Goal: Task Accomplishment & Management: Complete application form

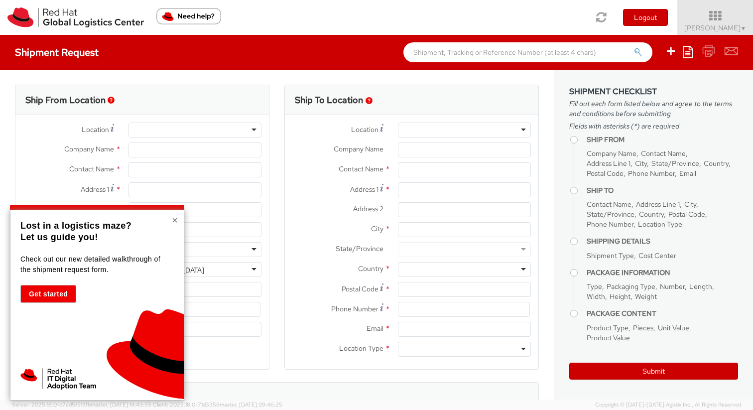
select select
select select "811"
click at [173, 216] on button "×" at bounding box center [175, 220] width 6 height 10
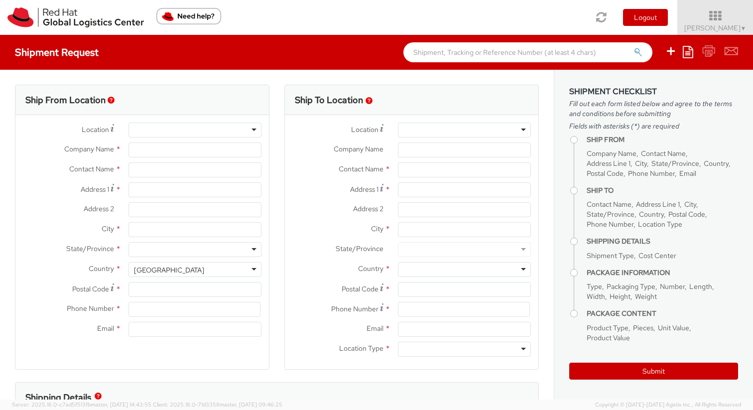
type input "Red Hat"
type input "[PERSON_NAME]"
type input "bshinde@redhat.com"
click at [209, 133] on div "RH - Remote" at bounding box center [194, 129] width 133 height 15
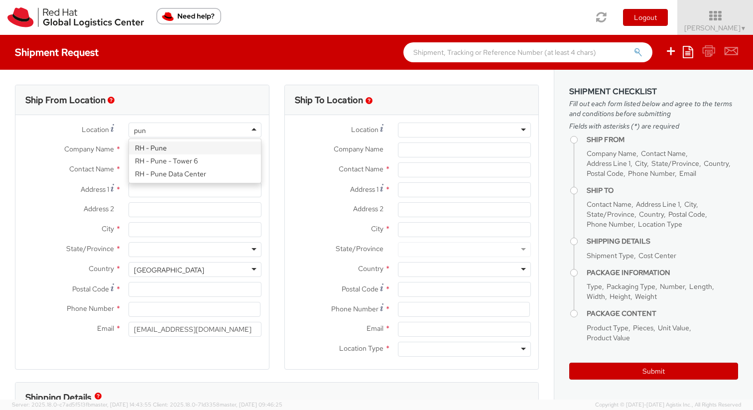
type input "pune"
type input "Red Hat India Private Limited"
type input "Tower-X Level 1, Cyber City"
type input "Magarpatta City, Hadapsar"
type input "PUNE"
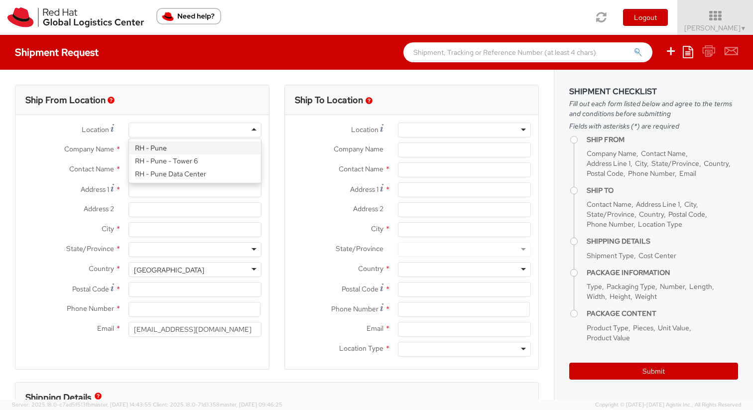
type input "411013"
type input "2066817173"
select select "CM"
select select "KGS"
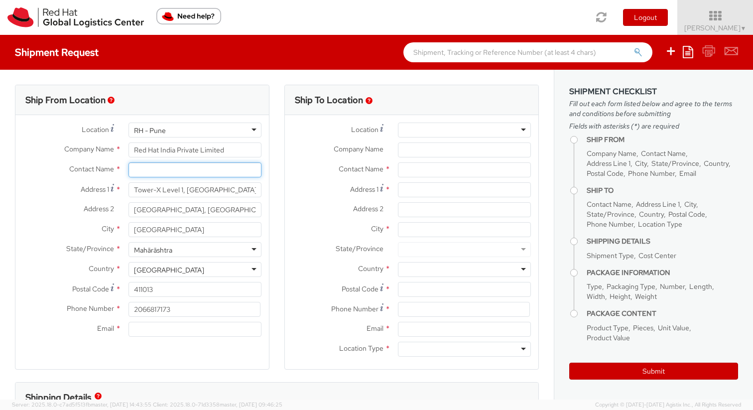
click at [200, 169] on input "text" at bounding box center [194, 169] width 133 height 15
type input "b"
type input "Bharati shinde"
click at [197, 188] on strong "[PERSON_NAME]" at bounding box center [195, 188] width 58 height 9
type input "Red Hat"
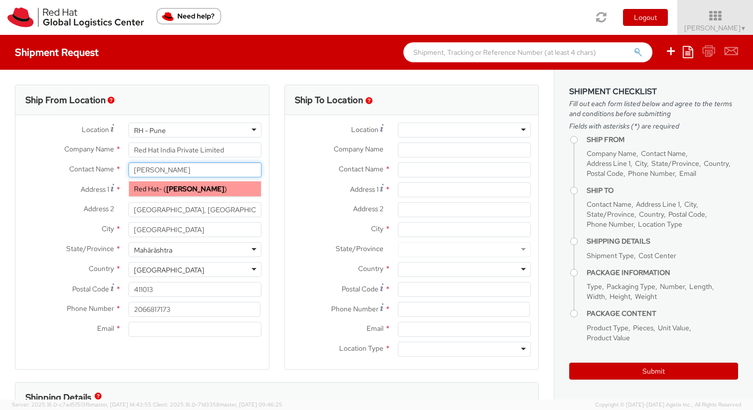
type input "[PERSON_NAME]"
type input "bshinde@redhat.com"
select select
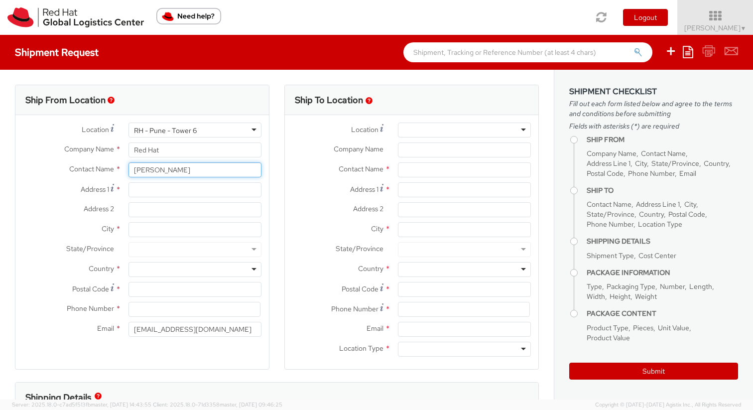
type input "[PERSON_NAME]"
click at [212, 135] on div "RH - Pune - Tower 6" at bounding box center [194, 129] width 133 height 15
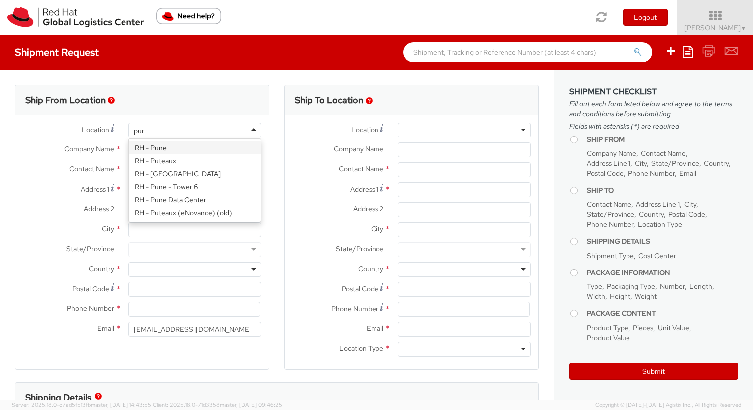
type input "pune"
type input "Red Hat India Private Limited"
type input "Tower-X Level 1, Cyber City"
type input "Magarpatta City, Hadapsar"
type input "PUNE"
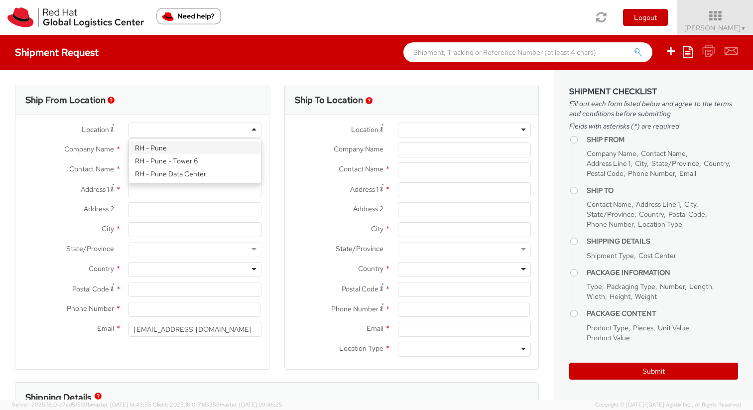
type input "411013"
type input "2066817173"
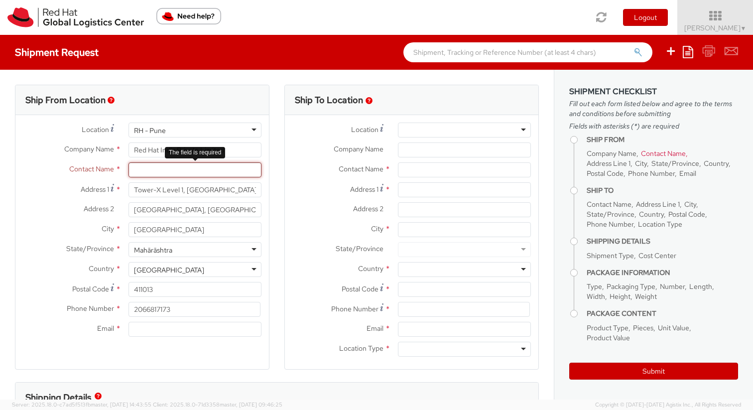
click at [170, 171] on input "text" at bounding box center [194, 169] width 133 height 15
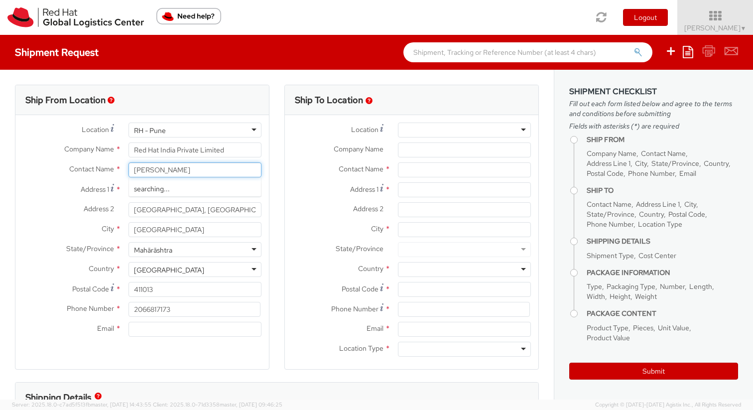
type input "[PERSON_NAME]"
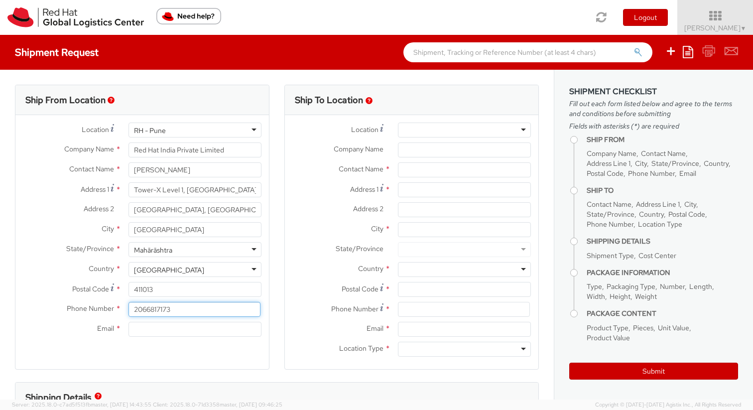
click at [149, 311] on input "2066817173" at bounding box center [194, 309] width 132 height 15
type input "9664342904"
click at [158, 325] on input "Email *" at bounding box center [194, 329] width 133 height 15
type input "bshinde@redhat.com"
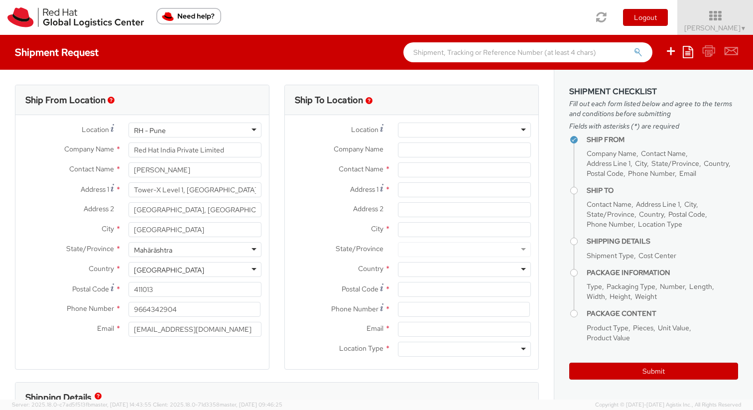
click at [312, 202] on label "Address 2 *" at bounding box center [338, 208] width 106 height 13
click at [398, 202] on input "Address 2 *" at bounding box center [464, 209] width 133 height 15
click at [462, 131] on div at bounding box center [464, 129] width 133 height 15
type input "pune"
type input "Red Hat India Private Limited"
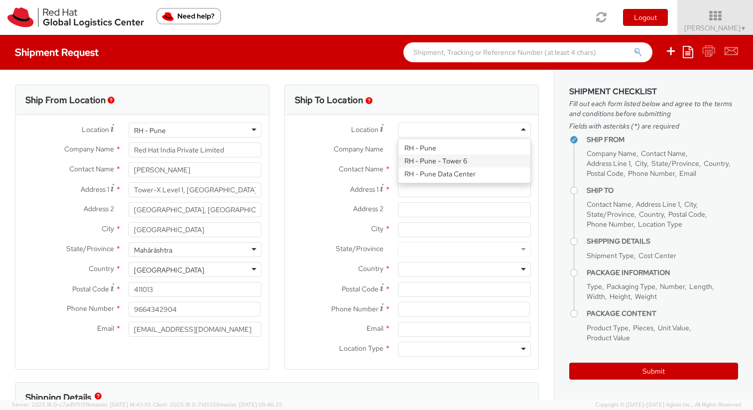
type input "Level 3, Wing A&B, Tower 6, Cybercity"
type input "Magarpatta City, Hadapsar"
type input "PUNE"
type input "411013"
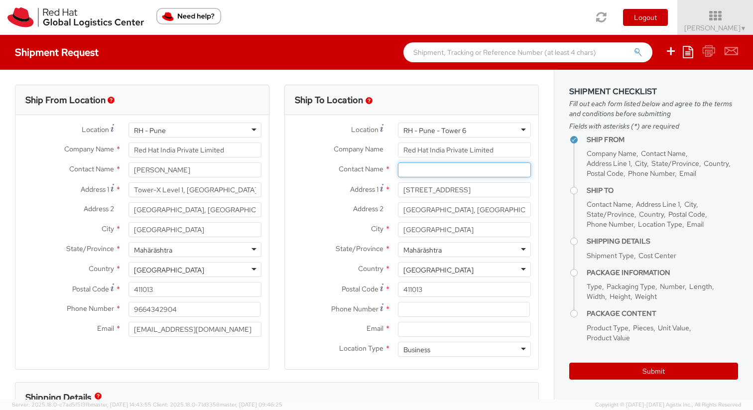
click at [451, 165] on input "text" at bounding box center [464, 169] width 133 height 15
type input "r"
type input "Rahul Pandita"
click at [337, 321] on div "Phone Number *" at bounding box center [411, 312] width 253 height 20
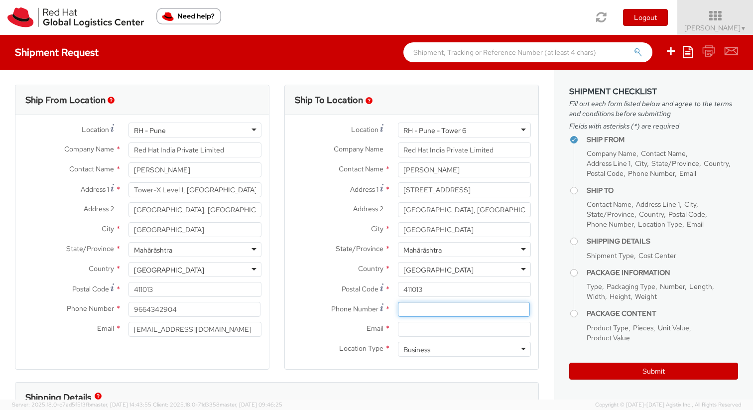
click at [432, 309] on input at bounding box center [464, 309] width 132 height 15
click at [471, 166] on input "Rahul Pandita" at bounding box center [464, 169] width 133 height 15
click at [449, 350] on div "Business" at bounding box center [464, 349] width 133 height 15
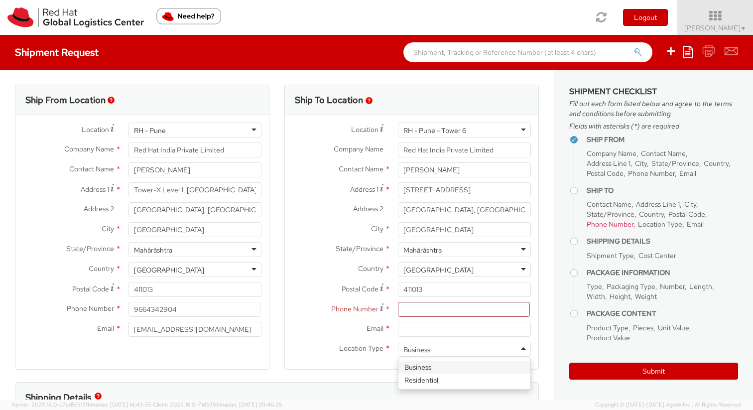
click at [338, 331] on label "Email *" at bounding box center [338, 328] width 106 height 13
click at [398, 331] on input "Email *" at bounding box center [464, 329] width 133 height 15
click at [411, 309] on input at bounding box center [464, 309] width 132 height 15
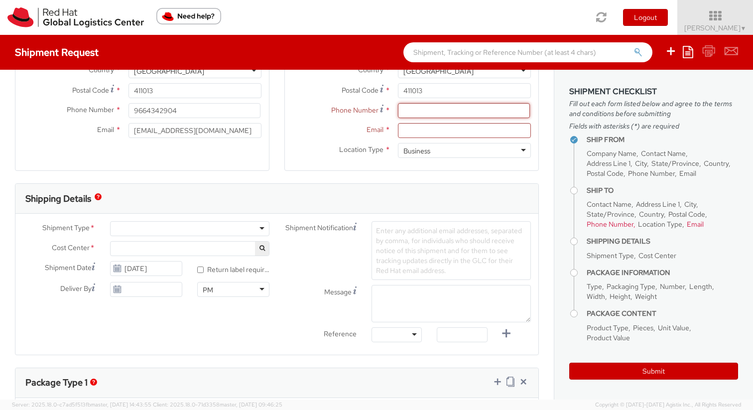
scroll to position [201, 0]
click at [179, 226] on div at bounding box center [189, 226] width 159 height 15
click at [193, 201] on div "Shipping Details" at bounding box center [276, 197] width 523 height 30
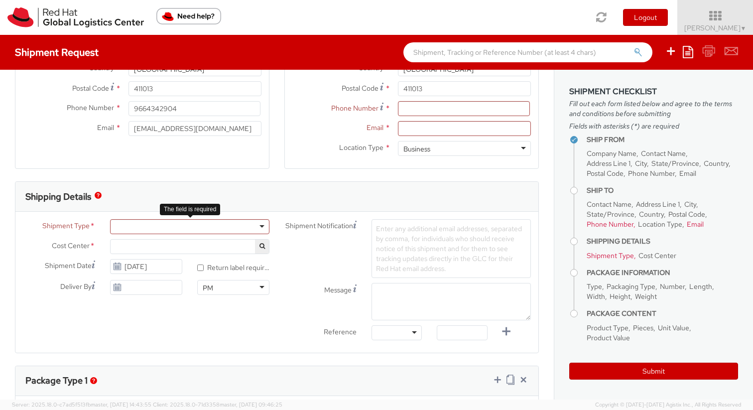
click at [181, 223] on div at bounding box center [189, 226] width 159 height 15
select select "811"
click at [166, 248] on span "PPL Emerging Talent 811" at bounding box center [190, 246] width 148 height 9
click at [193, 191] on div "Shipping Details" at bounding box center [276, 197] width 523 height 30
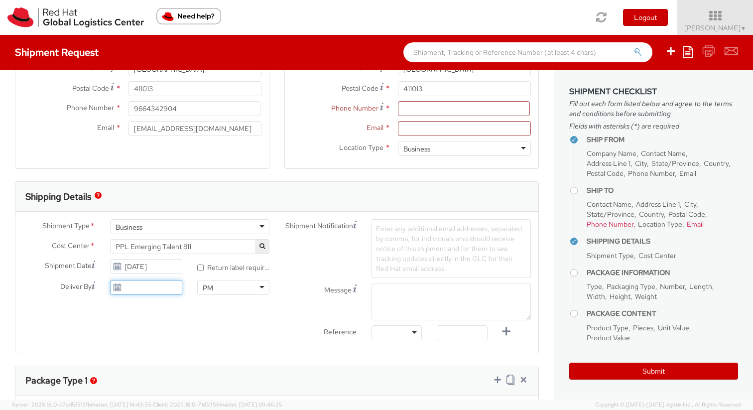
type input "09/09/2025"
click at [134, 285] on input "09/09/2025" at bounding box center [146, 287] width 72 height 15
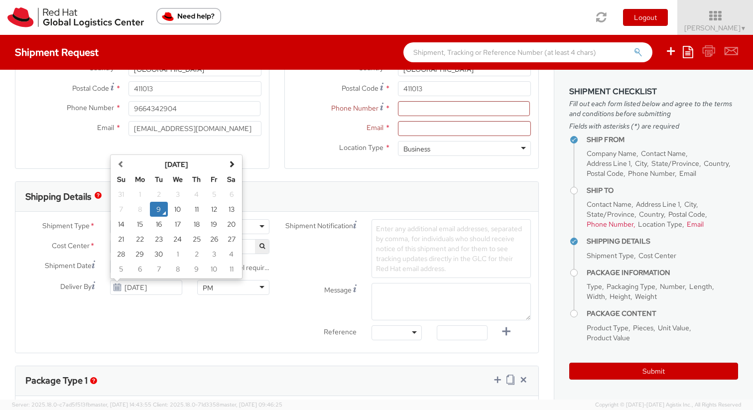
click at [143, 329] on div "Shipment Type * Business Business Batch Business Cost Center * PPL Emerging Tal…" at bounding box center [276, 282] width 523 height 126
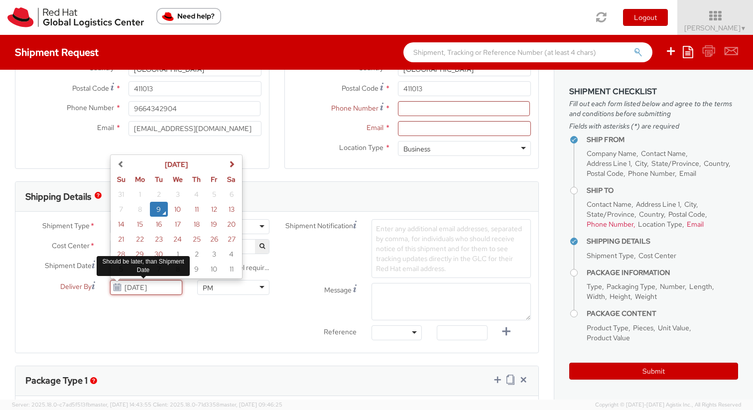
click at [145, 288] on input "09/09/2025" at bounding box center [146, 287] width 72 height 15
drag, startPoint x: 169, startPoint y: 287, endPoint x: 107, endPoint y: 283, distance: 62.4
click at [107, 284] on div "09/09/2025 September 2025 Su Mo Tu We Th Fr Sa 31 1 2 3 4 5 6 7 8 9 10 11 12 13…" at bounding box center [146, 287] width 87 height 15
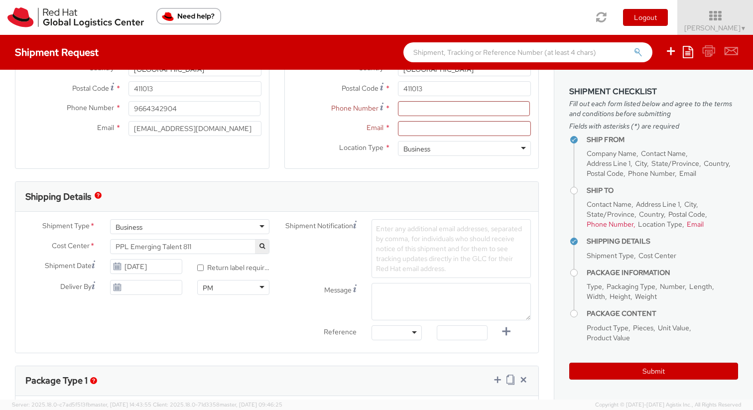
click at [151, 315] on div "Shipment Type * Business Business Batch Business Cost Center * PPL Emerging Tal…" at bounding box center [276, 282] width 523 height 126
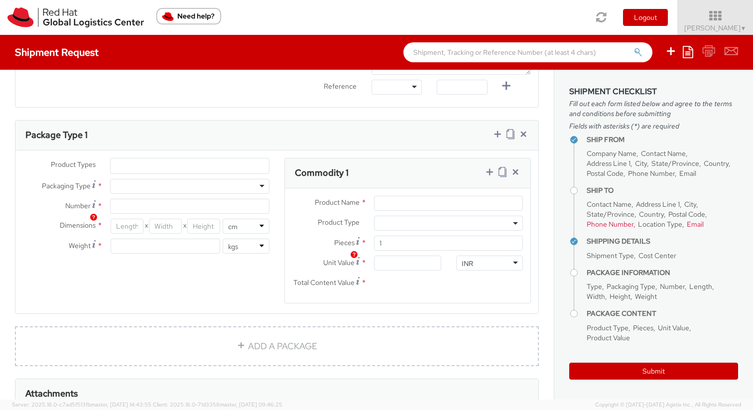
scroll to position [448, 0]
click at [202, 184] on div at bounding box center [189, 184] width 159 height 15
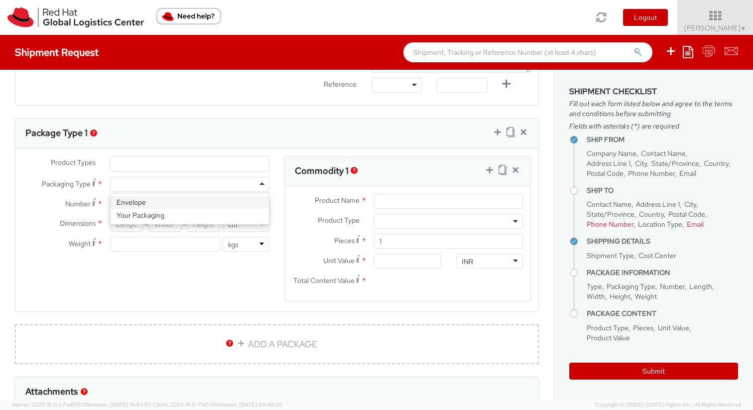
type input "1"
type input "24.13"
type input "31.75"
type input "0.64"
type input "0.5"
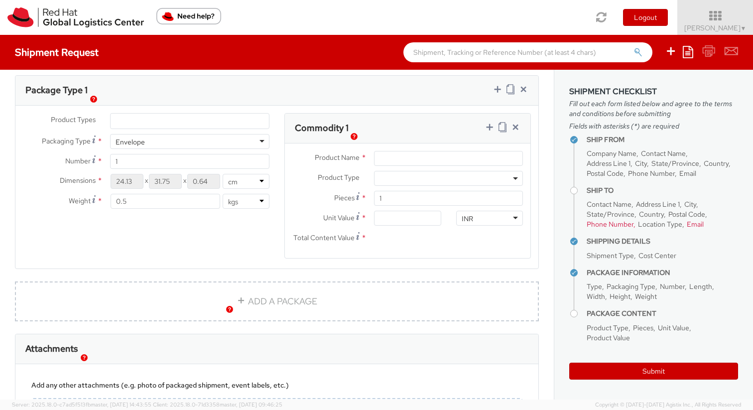
scroll to position [492, 0]
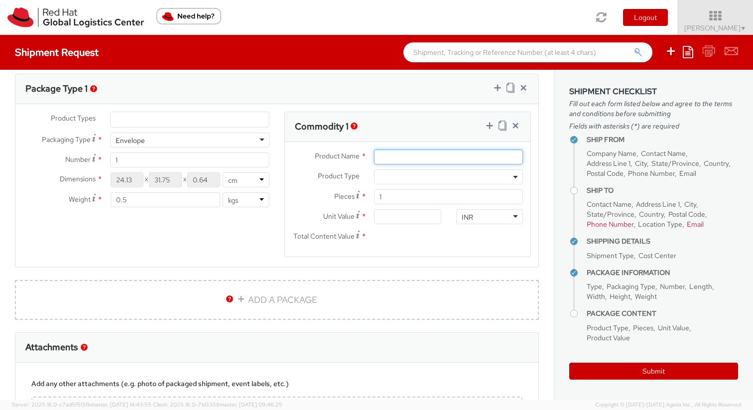
click at [411, 156] on input "Product Name *" at bounding box center [448, 156] width 149 height 15
click at [377, 158] on input "T-shirt" at bounding box center [448, 156] width 149 height 15
type input "ET T-shirt"
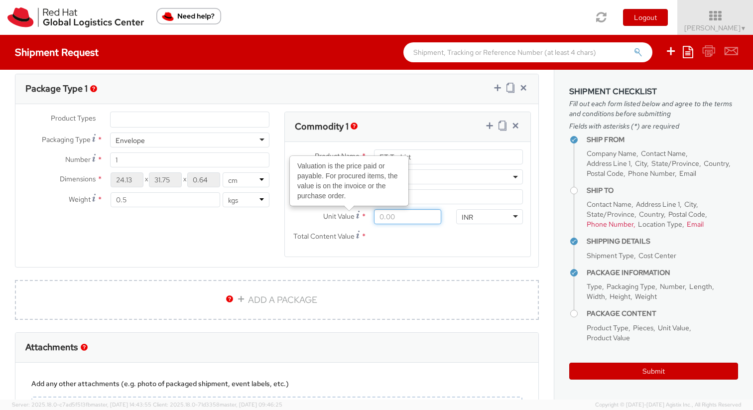
click at [402, 222] on input "Unit Value Valuation is the price paid or payable. For procured items, the valu…" at bounding box center [407, 216] width 67 height 15
type input "1.00"
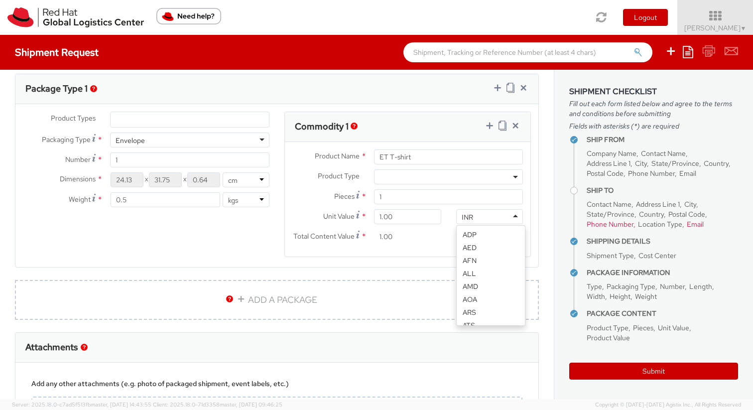
scroll to position [762, 0]
click at [394, 256] on div "Product Name * ET T-shirt Product Type * Documents Docking Station Laptop Monit…" at bounding box center [407, 199] width 245 height 115
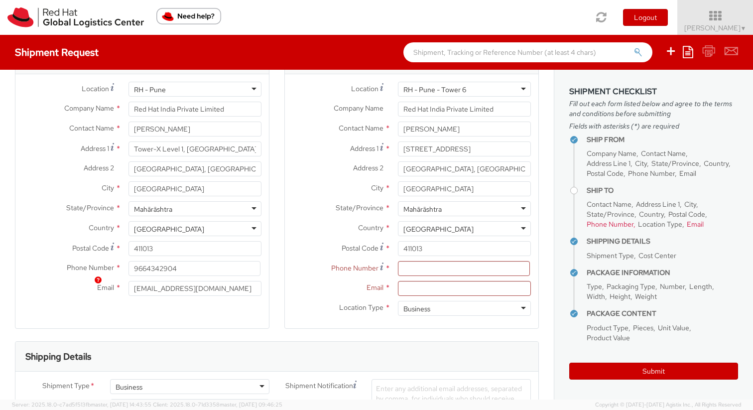
scroll to position [0, 0]
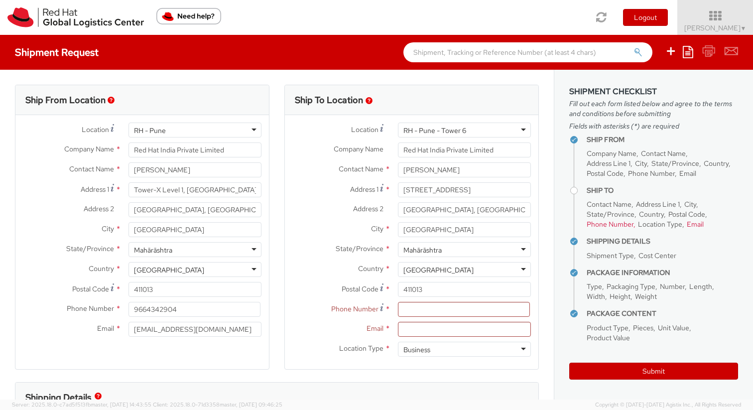
click at [276, 65] on div "Shipment Request Save as template Create from template" at bounding box center [376, 52] width 753 height 35
click at [430, 315] on input at bounding box center [464, 309] width 132 height 15
paste input "91 9682387763"
click at [411, 309] on input "91 9682387763" at bounding box center [464, 309] width 132 height 15
type input "9682387763"
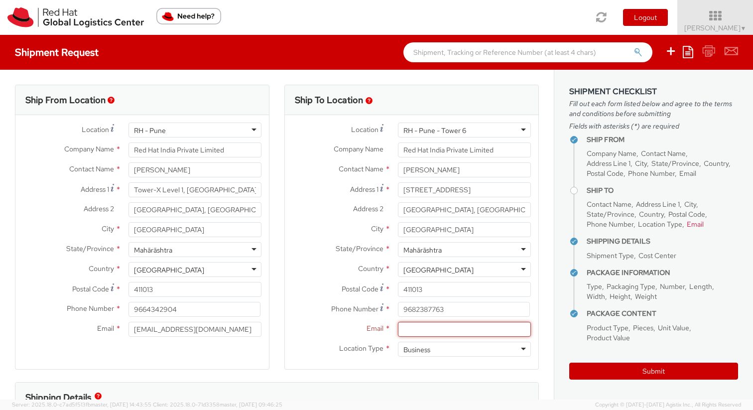
paste input "rpandita@redhat.com"
type input "rpandita@redhat.com"
click at [304, 358] on div "Location Type * Business Business Business Residential" at bounding box center [411, 352] width 253 height 20
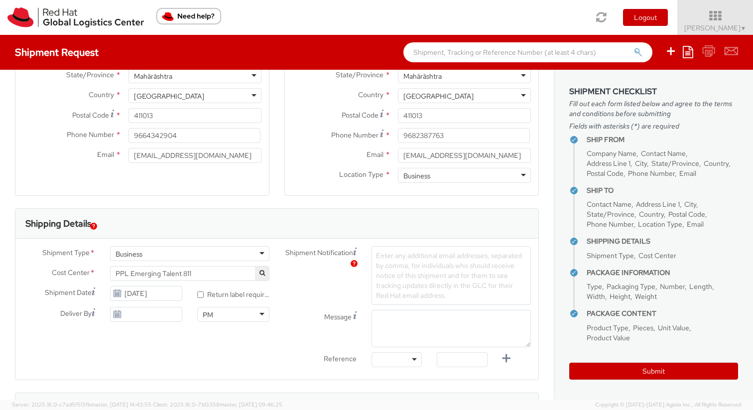
scroll to position [604, 0]
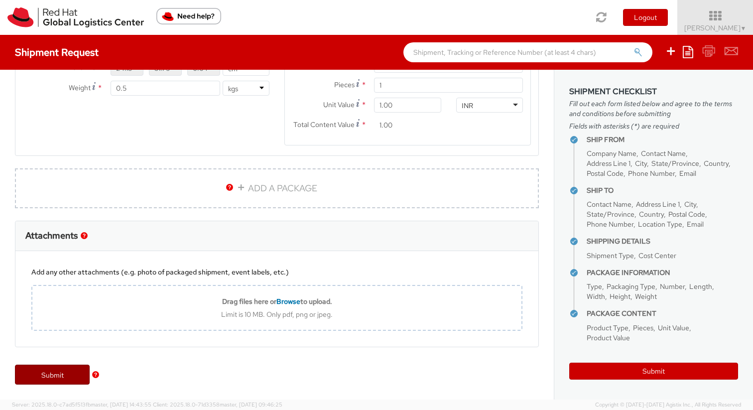
click at [58, 379] on link "Submit" at bounding box center [52, 374] width 75 height 20
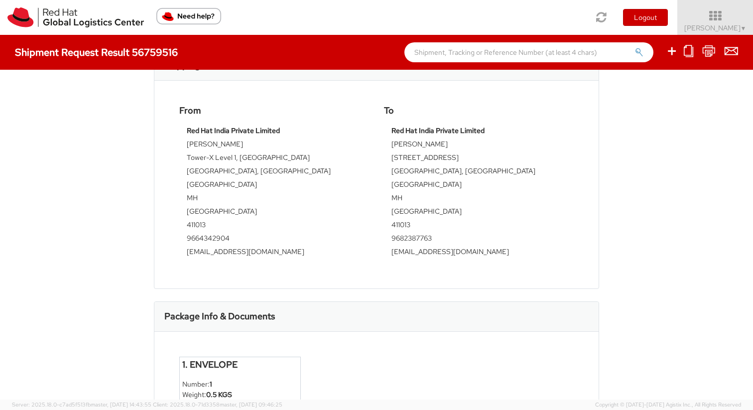
scroll to position [328, 0]
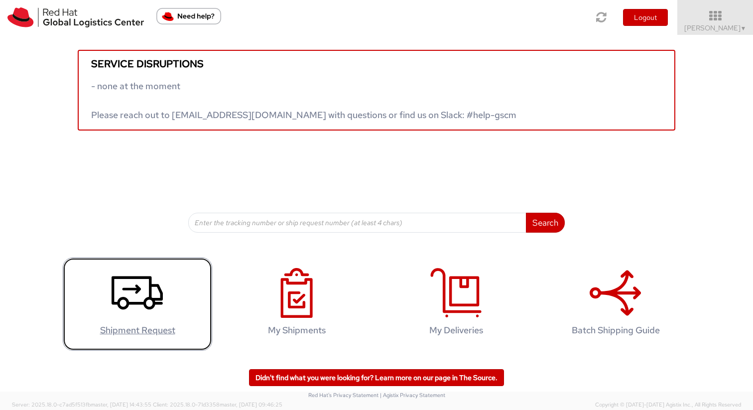
click at [137, 314] on icon at bounding box center [137, 293] width 51 height 50
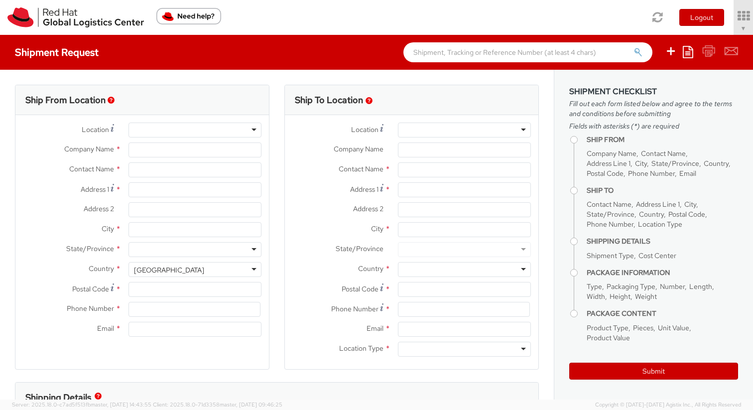
type input "Red Hat"
type input "[PERSON_NAME]"
type input "bshinde@redhat.com"
select select "811"
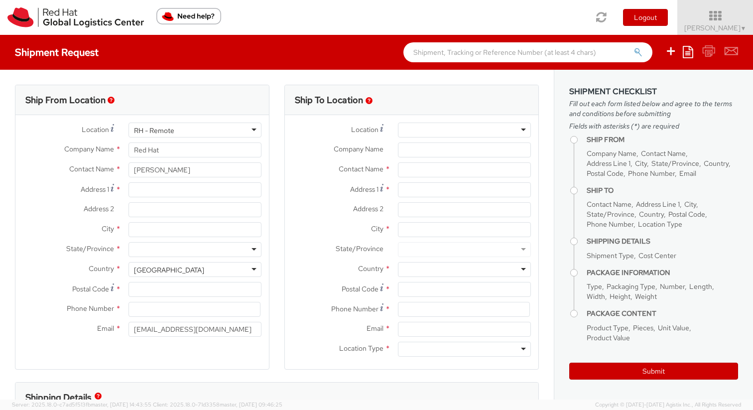
select select
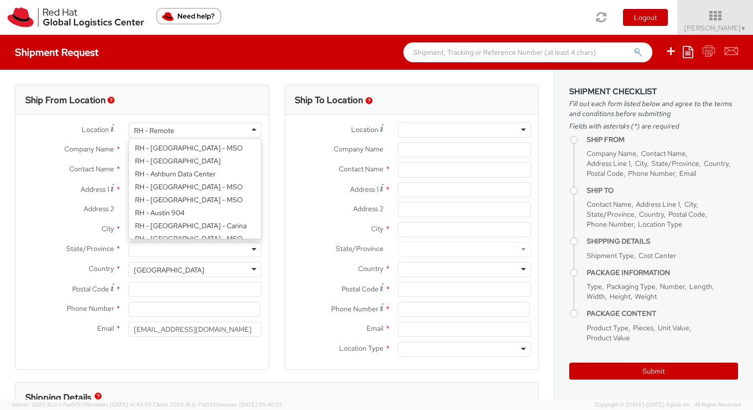
click at [201, 125] on div "RH - Remote" at bounding box center [194, 129] width 133 height 15
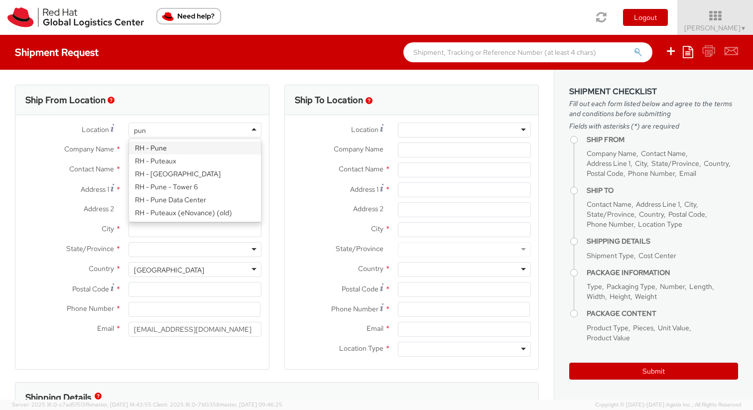
type input "pune"
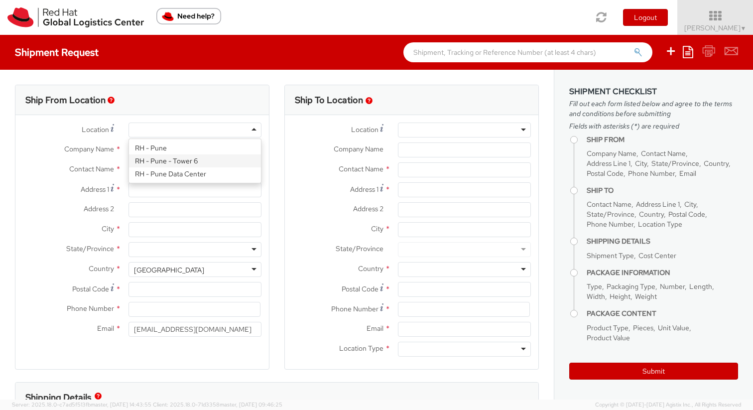
type input "Red Hat India Private Limited"
type input "Tower-X Level 1, Cyber City"
type input "Magarpatta City, Hadapsar"
type input "PUNE"
type input "411013"
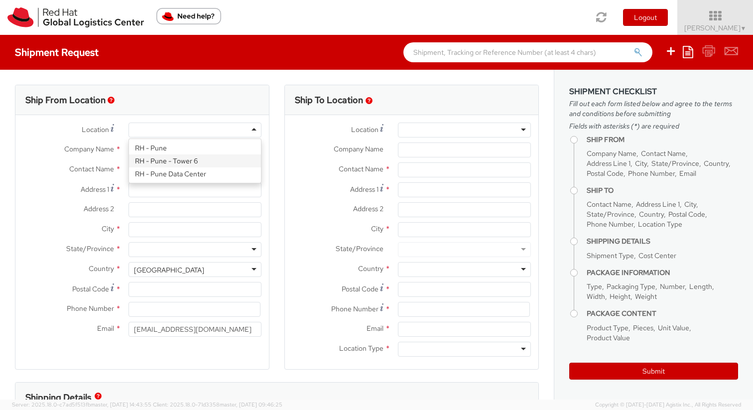
type input "2066817173"
select select "CM"
select select "KGS"
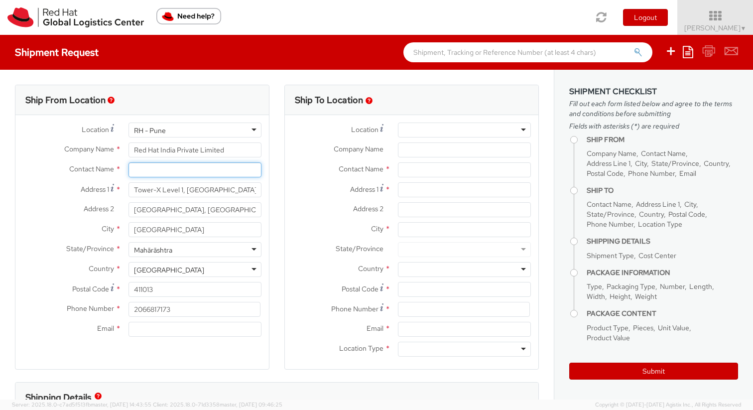
click at [192, 171] on input "text" at bounding box center [194, 169] width 133 height 15
type input "[PERSON_NAME]"
click at [46, 233] on label "City *" at bounding box center [68, 228] width 106 height 13
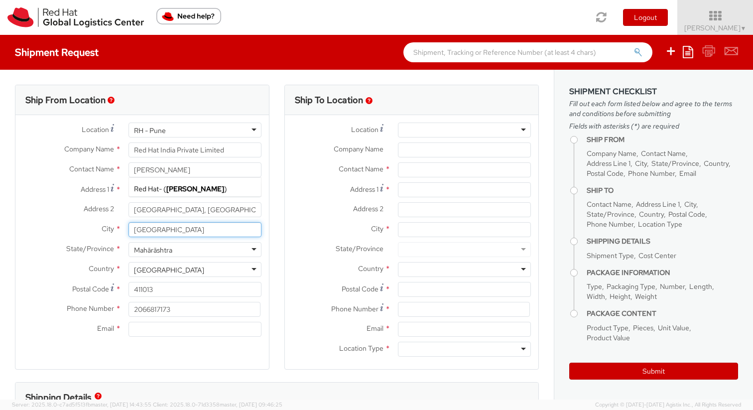
click at [128, 233] on input "PUNE" at bounding box center [194, 229] width 133 height 15
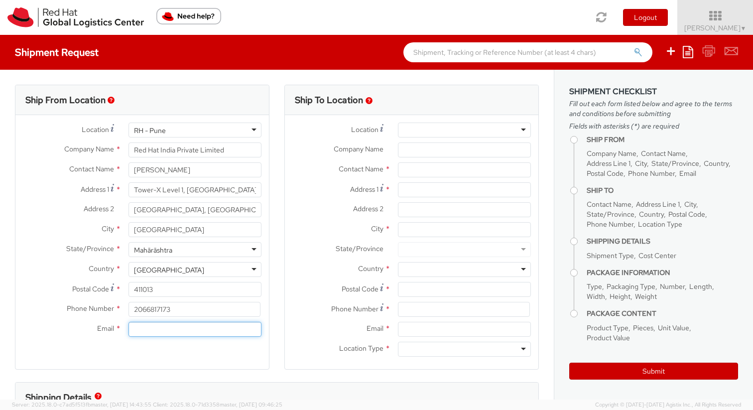
click at [143, 327] on input "Email *" at bounding box center [194, 329] width 133 height 15
click at [161, 311] on input "2066817173" at bounding box center [194, 309] width 132 height 15
type input "9664342904"
type input "bshinde@redhat.com"
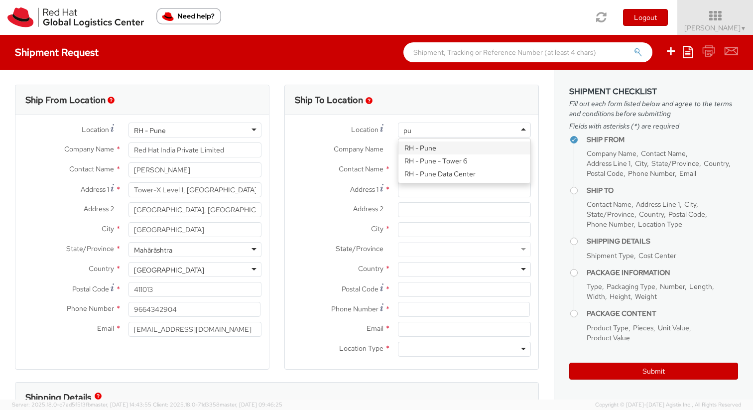
type input "p"
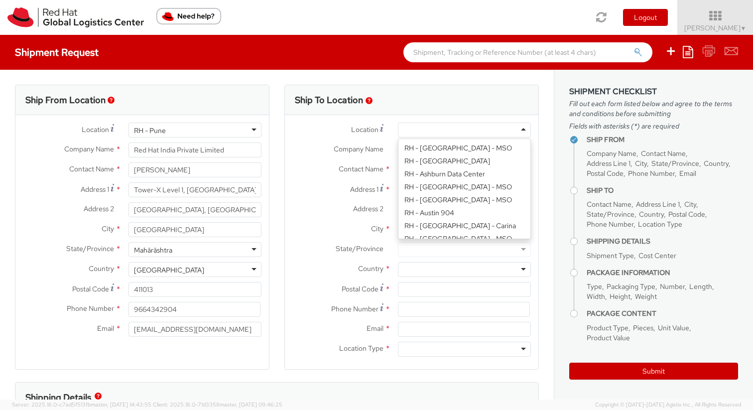
scroll to position [1164, 0]
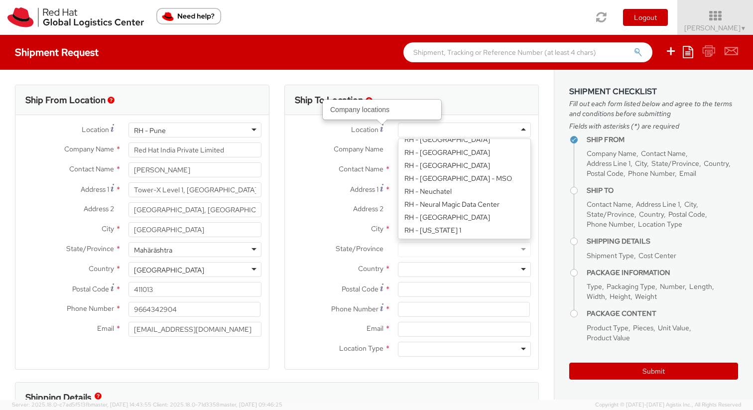
click at [397, 92] on div "Ship To Location" at bounding box center [411, 100] width 253 height 30
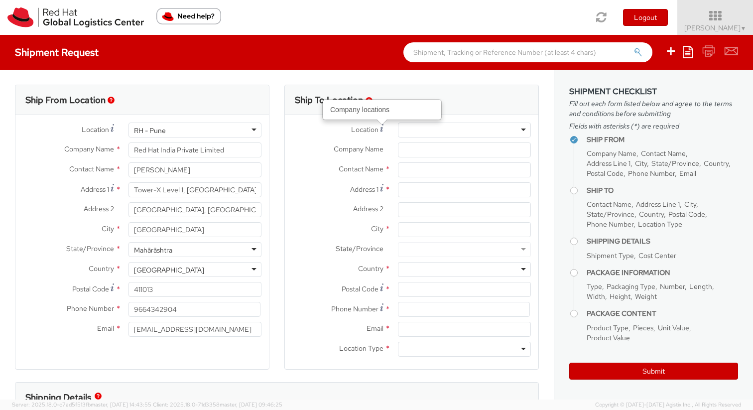
click at [414, 129] on div at bounding box center [464, 129] width 133 height 15
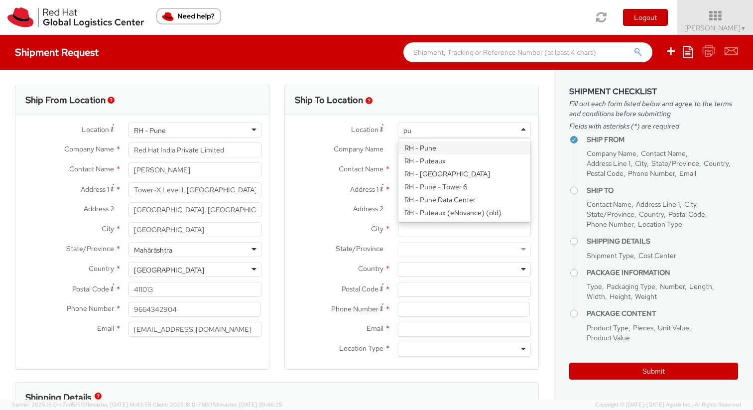
scroll to position [0, 0]
type input "pun"
type input "Red Hat India Private Limited"
type input "Tower-X Level 1, Cyber City"
type input "Magarpatta City, Hadapsar"
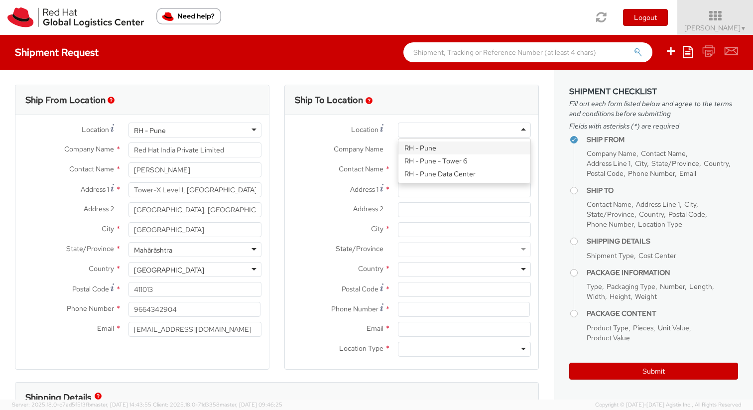
type input "PUNE"
type input "411013"
type input "2066817173"
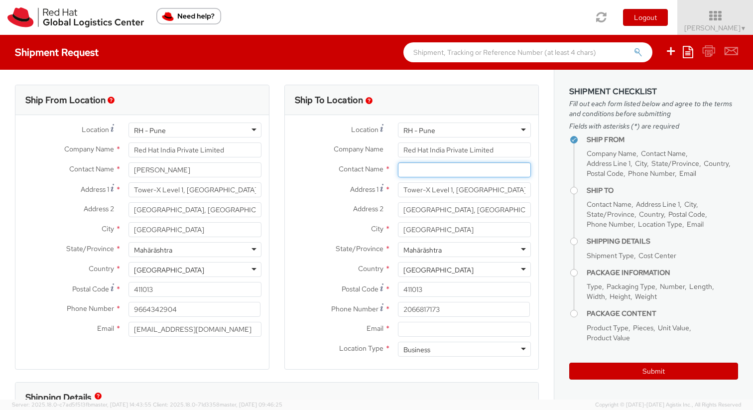
click at [415, 176] on input "text" at bounding box center [464, 169] width 133 height 15
type input "s"
type input "Sony Singh"
click at [413, 192] on span "Red Hat" at bounding box center [415, 188] width 25 height 9
type input "Red Hat"
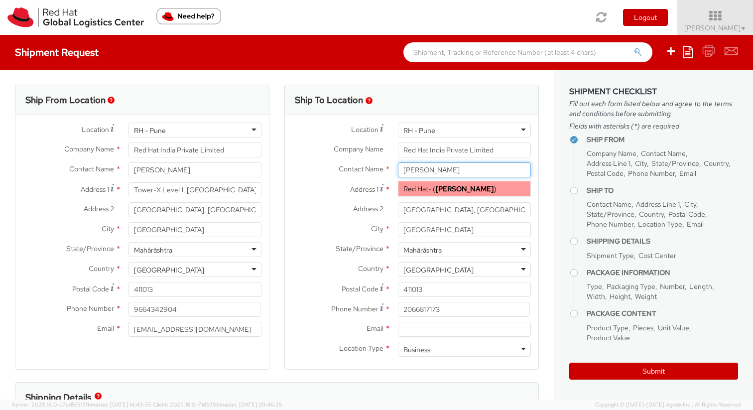
type input "sosingh@redhat.com"
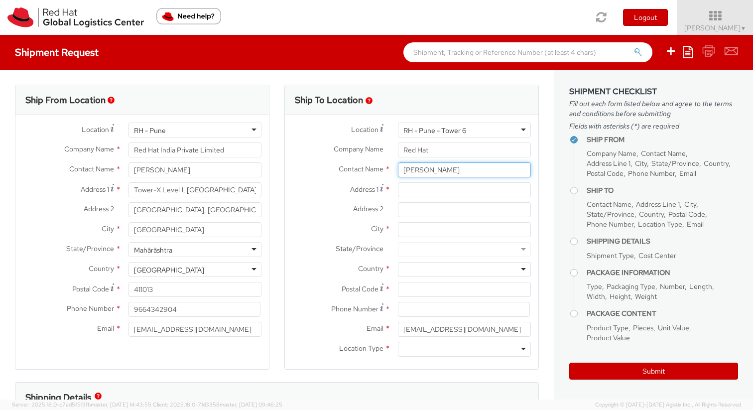
type input "Sony Singh"
click at [413, 192] on input "Address 1 *" at bounding box center [464, 189] width 133 height 15
click at [432, 348] on div at bounding box center [464, 349] width 133 height 15
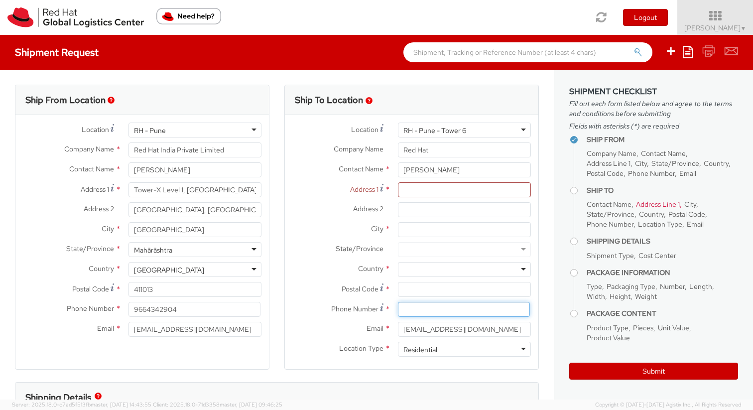
click at [430, 309] on input at bounding box center [464, 309] width 132 height 15
paste input "63549 66291"
click at [427, 312] on input "63549 66291" at bounding box center [464, 309] width 132 height 15
type input "6354966291"
click at [436, 273] on div at bounding box center [464, 269] width 133 height 15
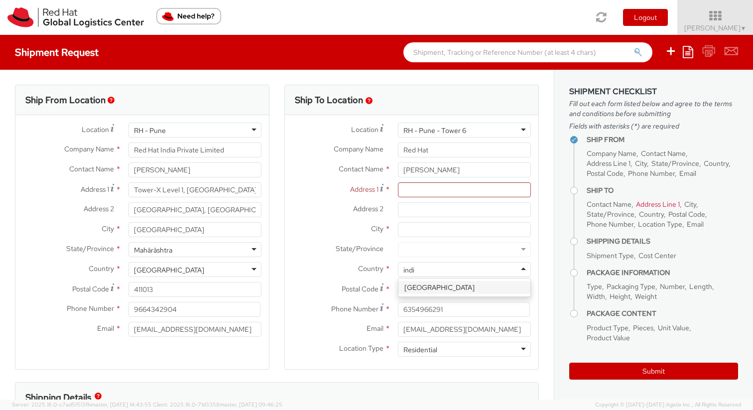
type input "india"
click at [326, 233] on label "City *" at bounding box center [338, 228] width 106 height 13
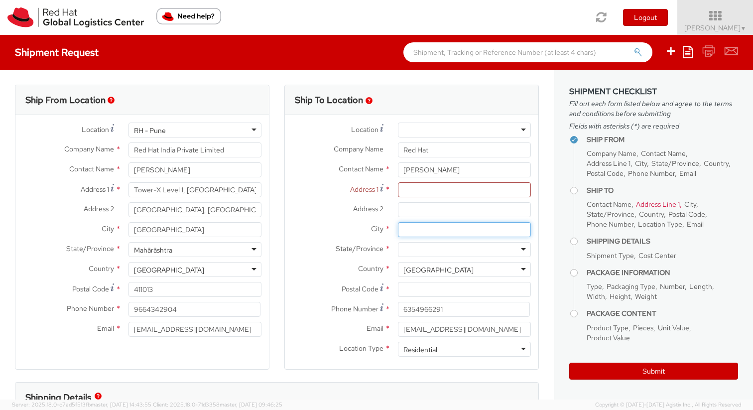
click at [398, 233] on input "City *" at bounding box center [464, 229] width 133 height 15
click at [459, 174] on input "Sony Singh" at bounding box center [464, 169] width 133 height 15
type input "Sony Singh"
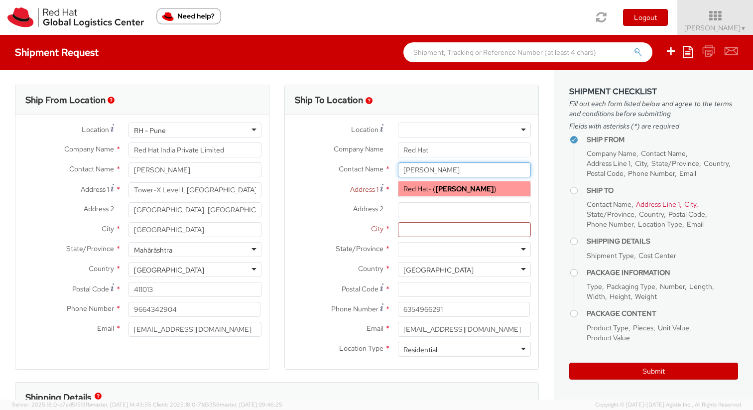
click at [446, 188] on strong "Sony Singh" at bounding box center [465, 188] width 58 height 9
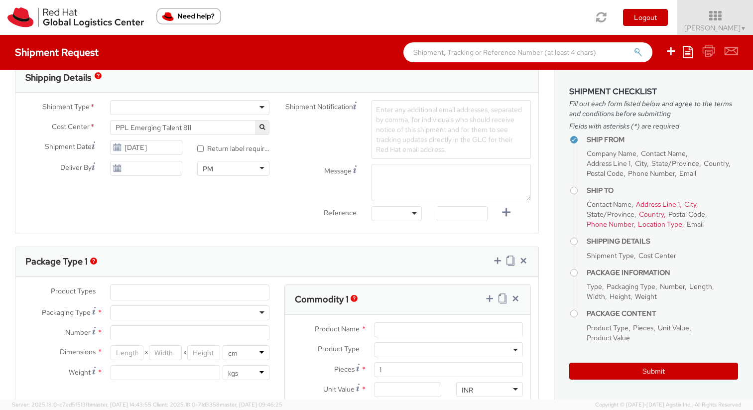
scroll to position [320, 0]
click at [216, 109] on div at bounding box center [189, 107] width 159 height 15
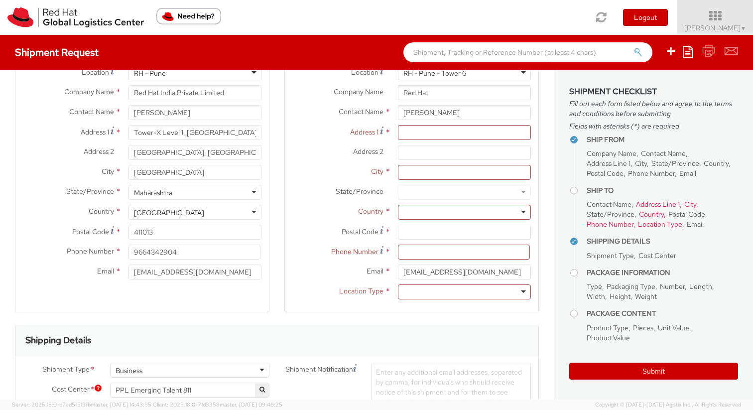
scroll to position [0, 0]
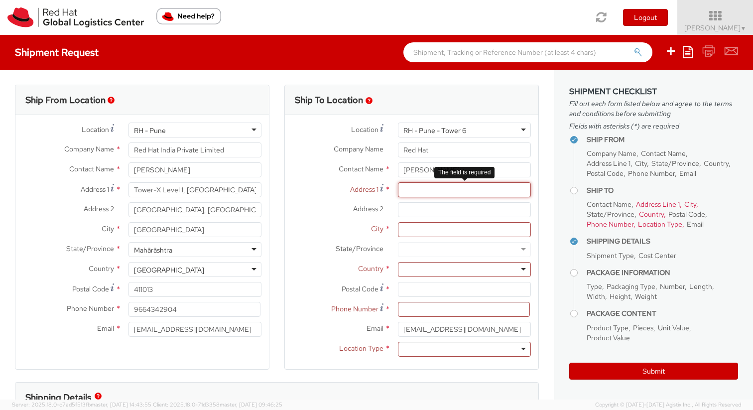
click at [421, 188] on input "Address 1 *" at bounding box center [464, 189] width 133 height 15
paste input "202, Krishna Vihar, Daman Road, Chala, Vapi, Gujarat-396191"
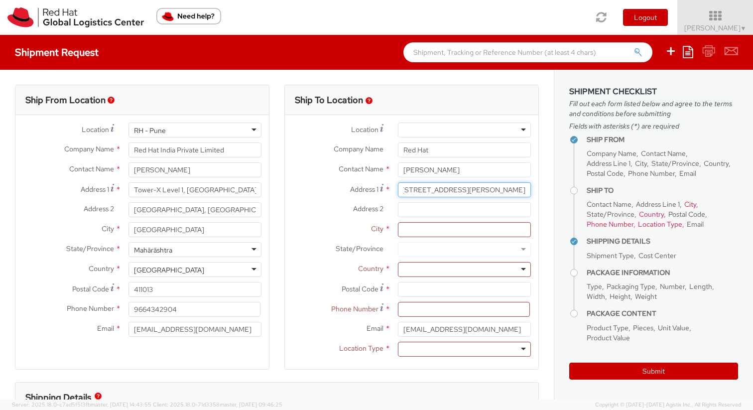
scroll to position [0, 66]
click at [466, 189] on input "202, Krishna Vihar, Daman Road, Chala, Vapi, Gujarat-396191" at bounding box center [464, 189] width 133 height 15
type input "202, Krishna Vihar, Daman Road, Chala,, Gujarat-396191"
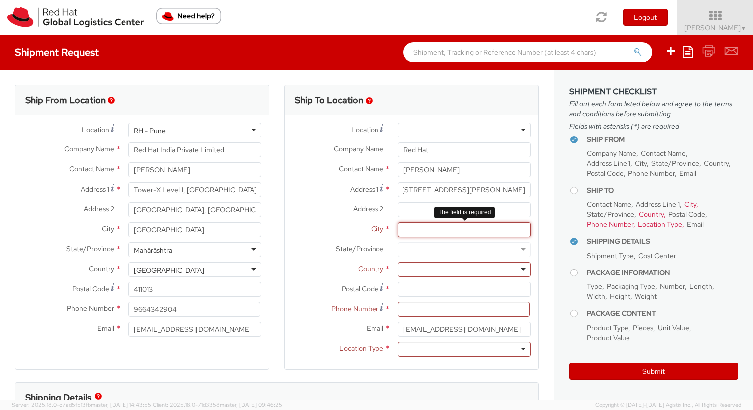
click at [442, 227] on input "City *" at bounding box center [464, 229] width 133 height 15
paste input "Vapi"
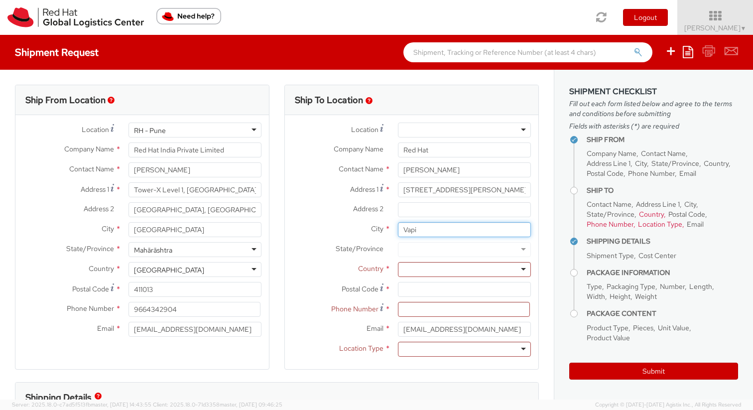
type input "Vapi"
click at [427, 246] on div at bounding box center [464, 249] width 133 height 15
click at [460, 187] on input "202, Krishna Vihar, Daman Road, Chala,, Gujarat-396191" at bounding box center [464, 189] width 133 height 15
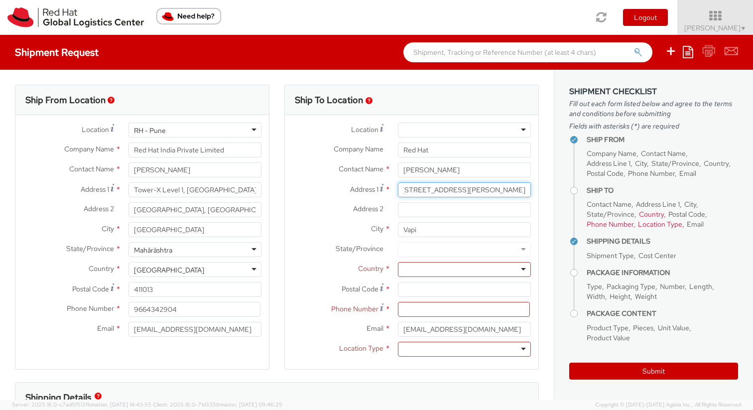
click at [476, 191] on input "202, Krishna Vihar, Daman Road, Chala,, Gujarat-396191" at bounding box center [464, 189] width 133 height 15
click at [488, 189] on input "202, Krishna Vihar, Daman Road, Chala, Gujarat-396191" at bounding box center [464, 189] width 133 height 15
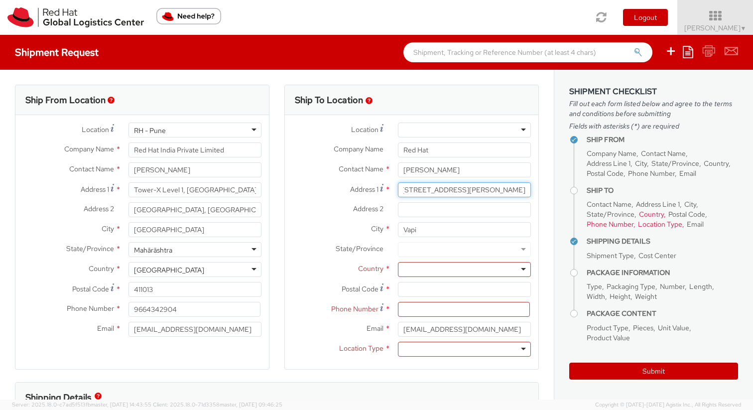
type input "202, Krishna Vihar, Daman Road, Chala,-396191"
click at [425, 247] on div at bounding box center [464, 249] width 133 height 15
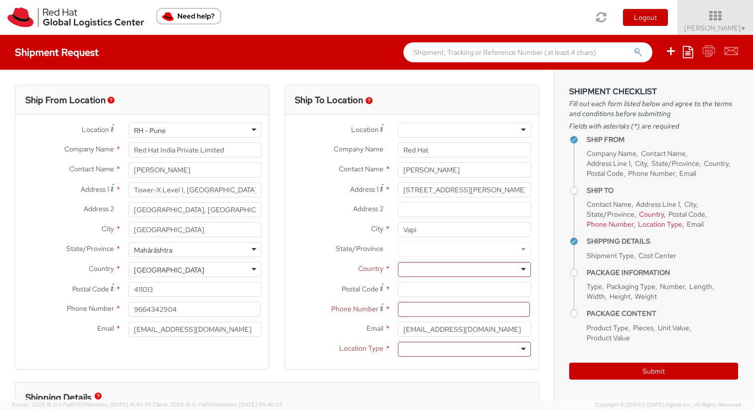
click at [467, 253] on div at bounding box center [464, 249] width 133 height 15
click at [409, 233] on input "Vapi" at bounding box center [464, 229] width 133 height 15
click at [425, 250] on div at bounding box center [464, 249] width 133 height 15
click at [447, 249] on div at bounding box center [464, 249] width 133 height 15
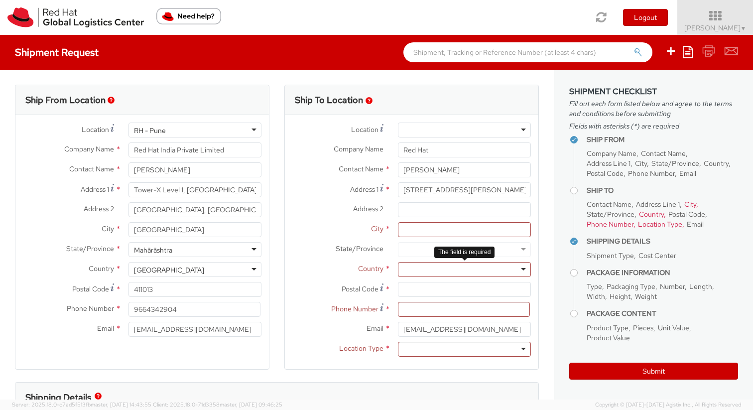
click at [435, 270] on div at bounding box center [464, 269] width 133 height 15
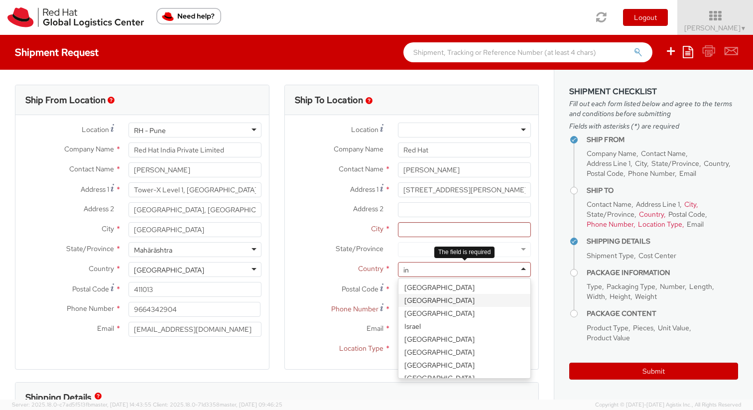
scroll to position [2, 0]
type input "india"
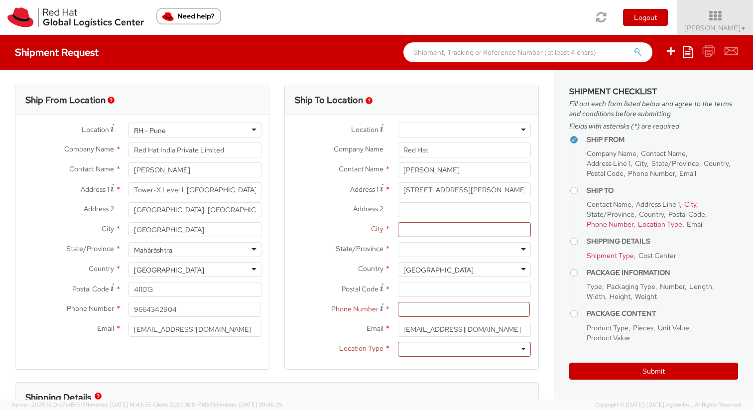
scroll to position [0, 0]
click at [432, 250] on div at bounding box center [464, 249] width 133 height 15
type input "gu"
click at [433, 232] on input "City *" at bounding box center [464, 229] width 133 height 15
type input "Vapi"
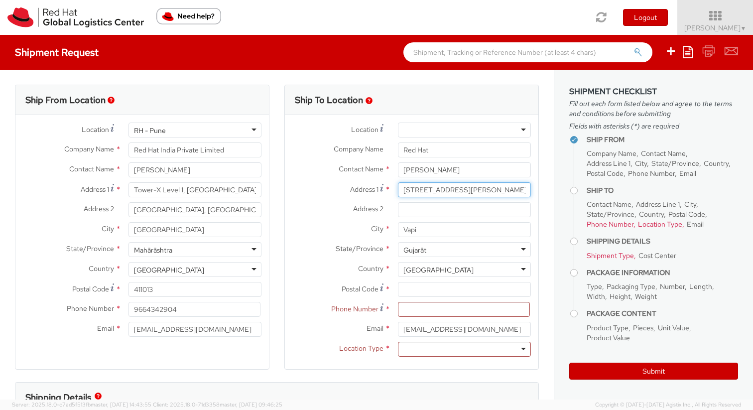
click at [460, 193] on input "202, Krishna Vihar, Daman Road, Chala,-396191" at bounding box center [464, 189] width 133 height 15
click at [512, 192] on input "202, Krishna Vihar, Daman Road, Chala,-396191" at bounding box center [464, 189] width 133 height 15
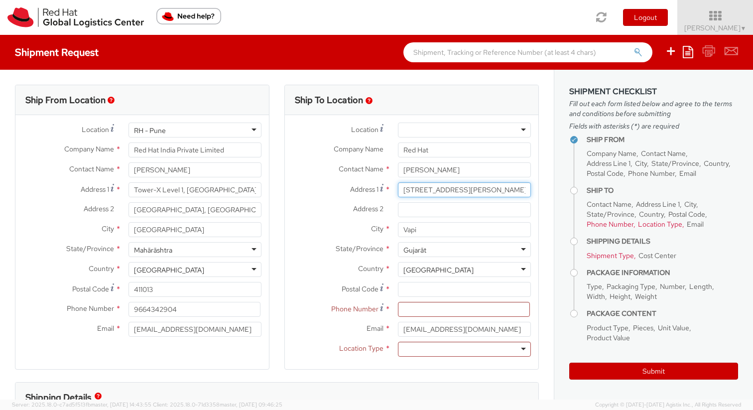
type input "202, Krishna Vihar, Daman Road, Chala"
click at [461, 289] on input "Postal Code *" at bounding box center [464, 289] width 133 height 15
paste input "396191"
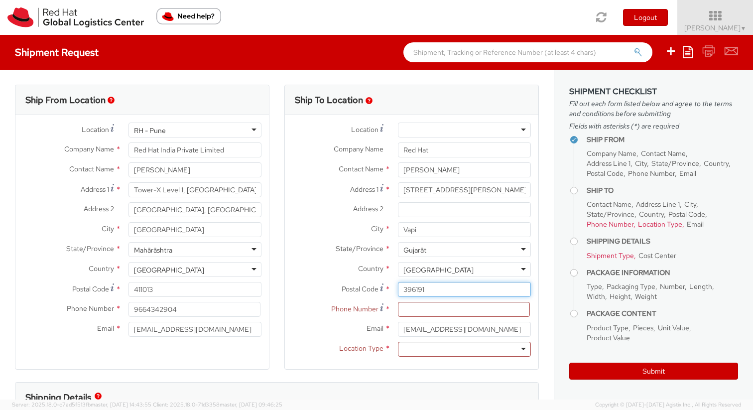
type input "396191"
click at [448, 312] on input at bounding box center [464, 309] width 132 height 15
paste input "6354966291"
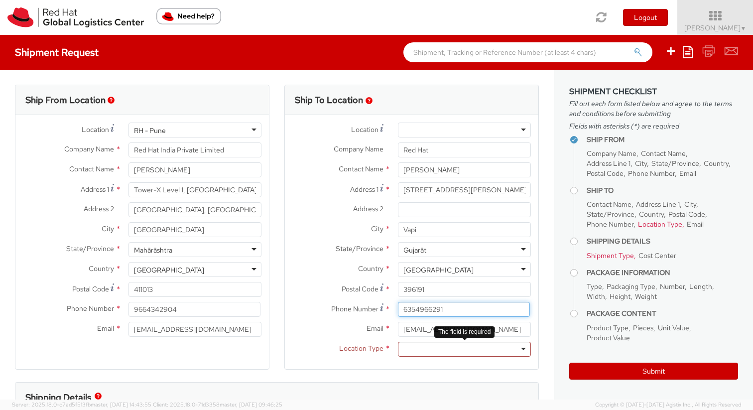
type input "6354966291"
click at [415, 354] on div at bounding box center [464, 349] width 133 height 15
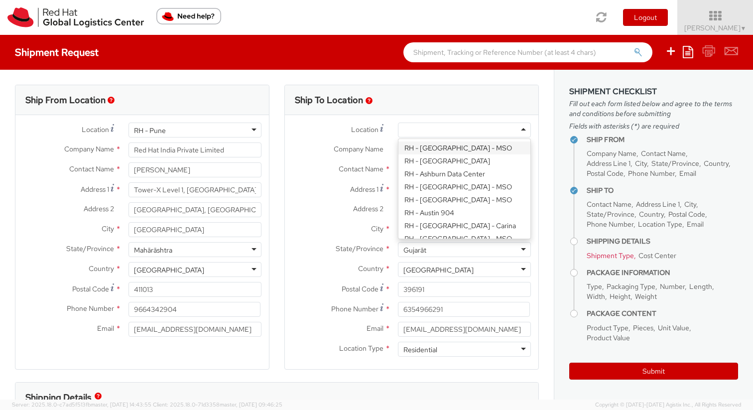
click at [410, 129] on div at bounding box center [464, 129] width 133 height 15
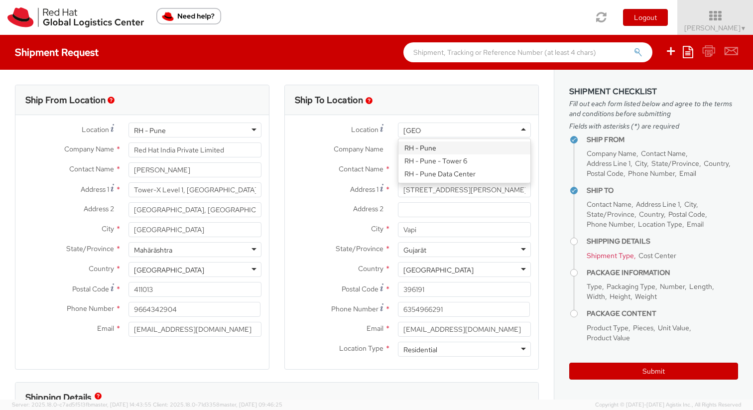
type input "pune"
click at [410, 107] on div "Ship To Location" at bounding box center [411, 100] width 253 height 30
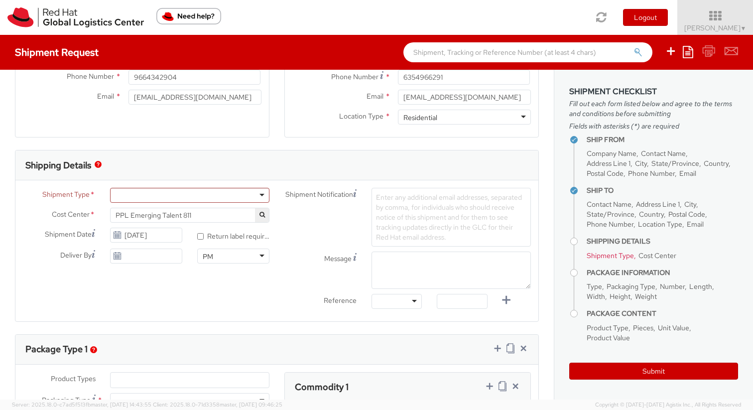
scroll to position [233, 0]
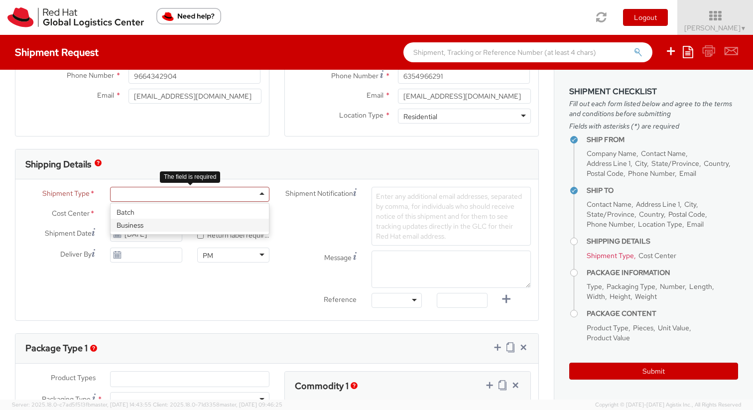
click at [143, 189] on div at bounding box center [189, 194] width 159 height 15
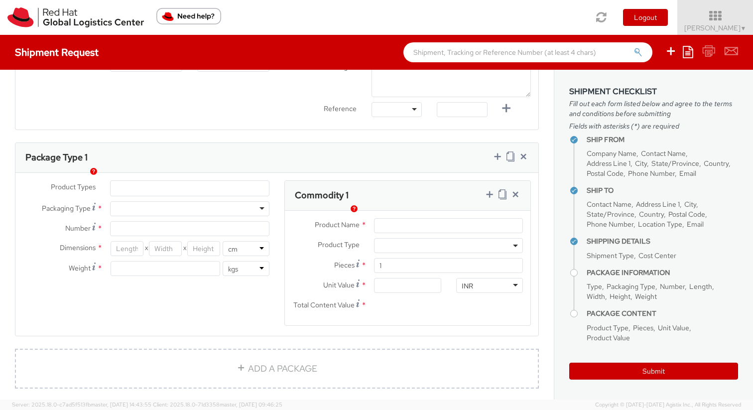
scroll to position [430, 0]
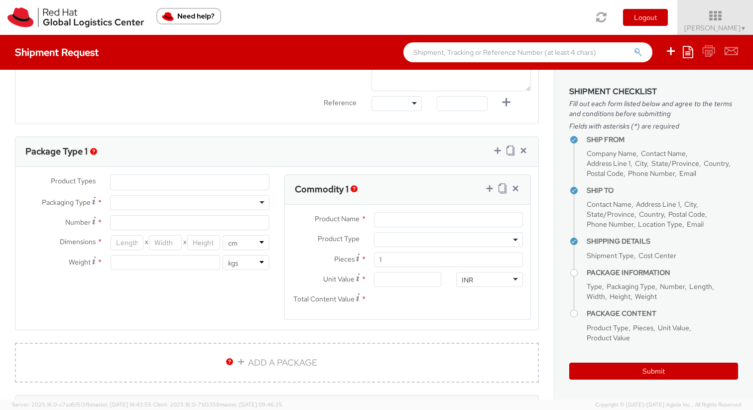
click at [151, 209] on div at bounding box center [189, 202] width 159 height 15
type input "1"
type input "24.13"
type input "31.75"
type input "0.64"
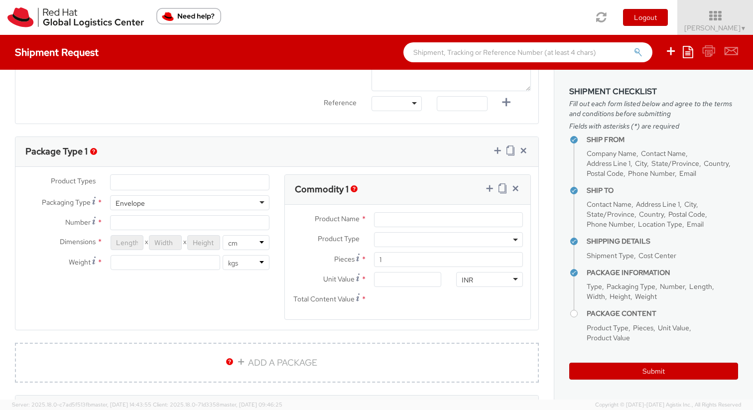
type input "0.5"
click at [408, 222] on div "Valuation is the price paid or payable. For procured items, the value is on the…" at bounding box center [349, 243] width 120 height 51
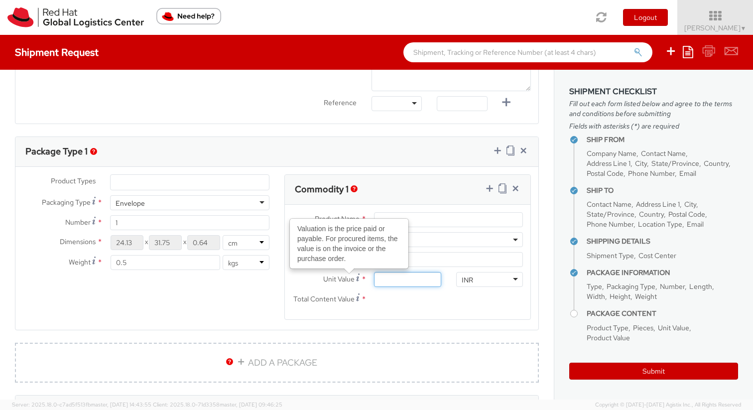
click at [408, 272] on input "Unit Value Valuation is the price paid or payable. For procured items, the valu…" at bounding box center [407, 279] width 67 height 15
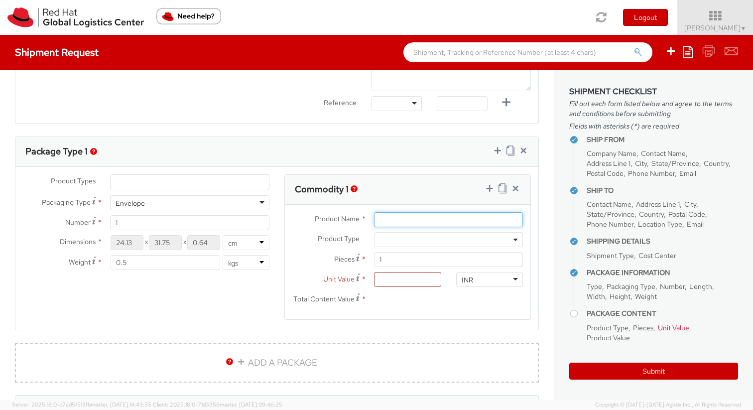
click at [417, 217] on input "Product Name *" at bounding box center [448, 219] width 149 height 15
click at [394, 216] on input "ET Tshirt" at bounding box center [448, 219] width 149 height 15
type input "ET T-shirt"
click at [406, 238] on span at bounding box center [448, 239] width 149 height 15
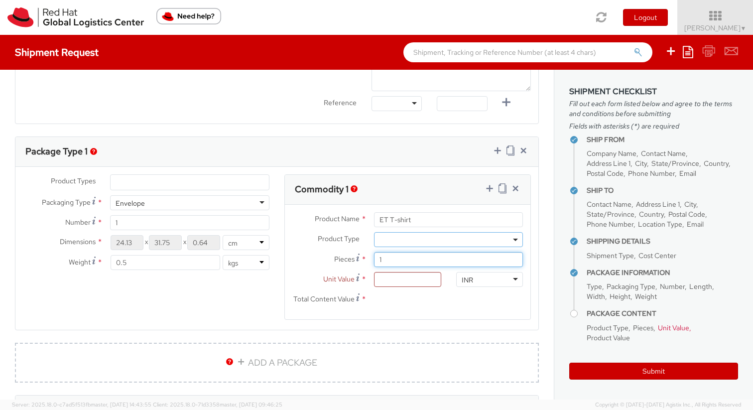
click at [403, 256] on input "1" at bounding box center [448, 259] width 149 height 15
click at [389, 293] on input "Total Content Value *" at bounding box center [407, 299] width 67 height 15
click at [389, 281] on input "Unit Value *" at bounding box center [407, 279] width 67 height 15
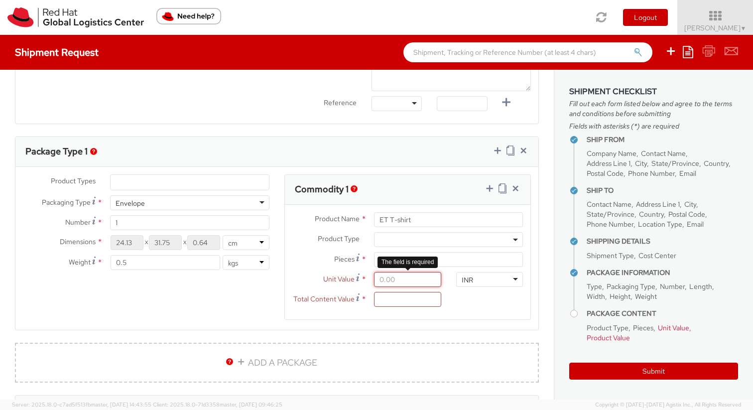
type input "1.00"
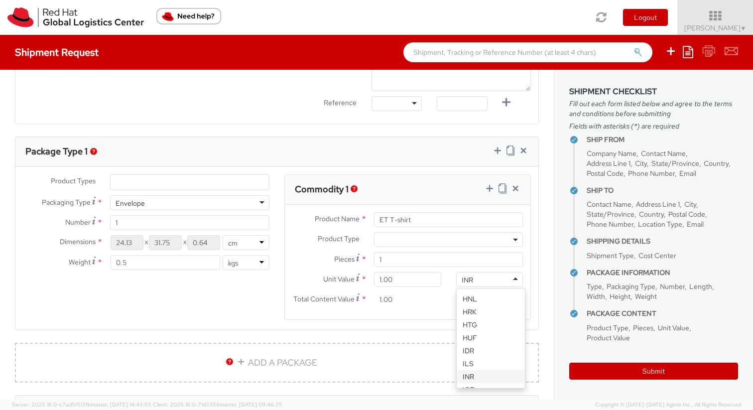
click at [380, 321] on agx-form-section "Commodity 1 Product Name * ET T-shirt Product Type * Documents Docking Station …" at bounding box center [407, 253] width 261 height 158
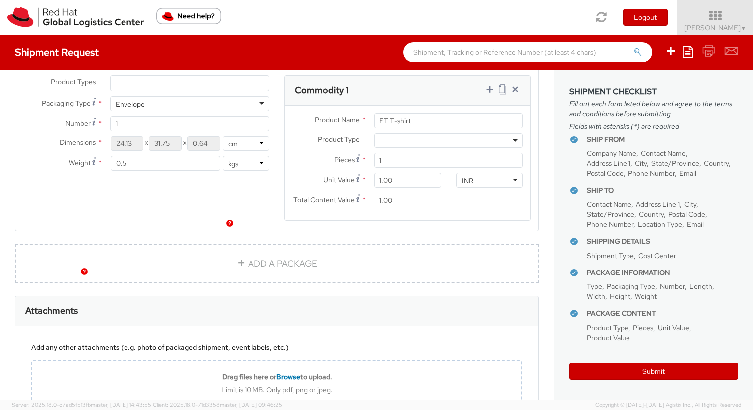
scroll to position [604, 0]
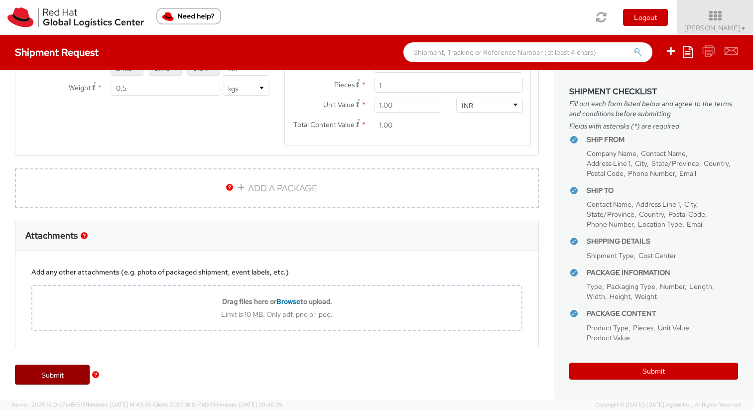
click at [45, 371] on link "Submit" at bounding box center [52, 374] width 75 height 20
